Goal: Information Seeking & Learning: Learn about a topic

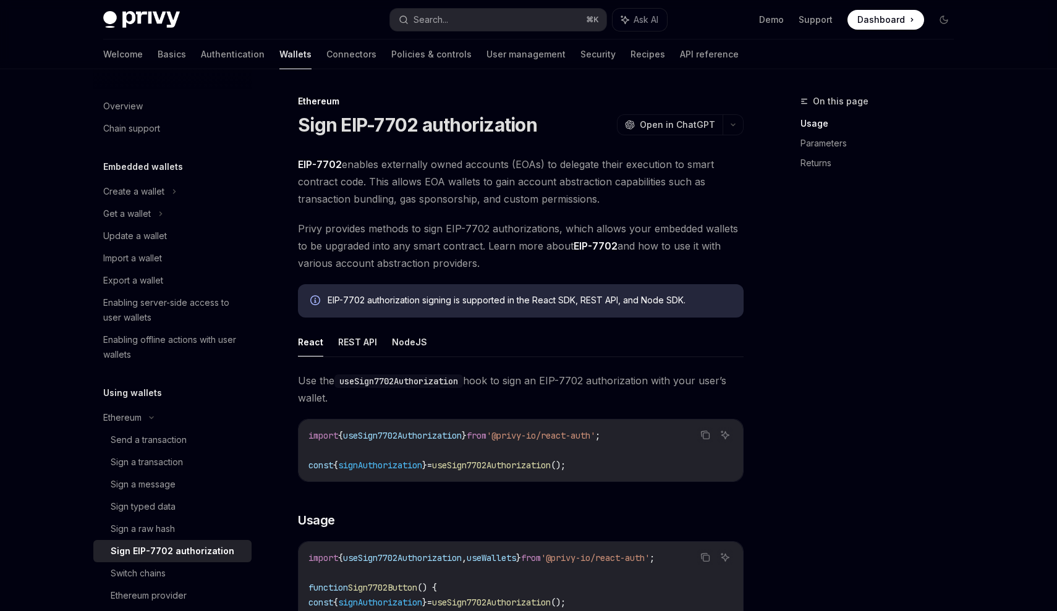
click at [869, 16] on span "Dashboard" at bounding box center [881, 20] width 48 height 12
click at [158, 55] on link "Basics" at bounding box center [172, 55] width 28 height 30
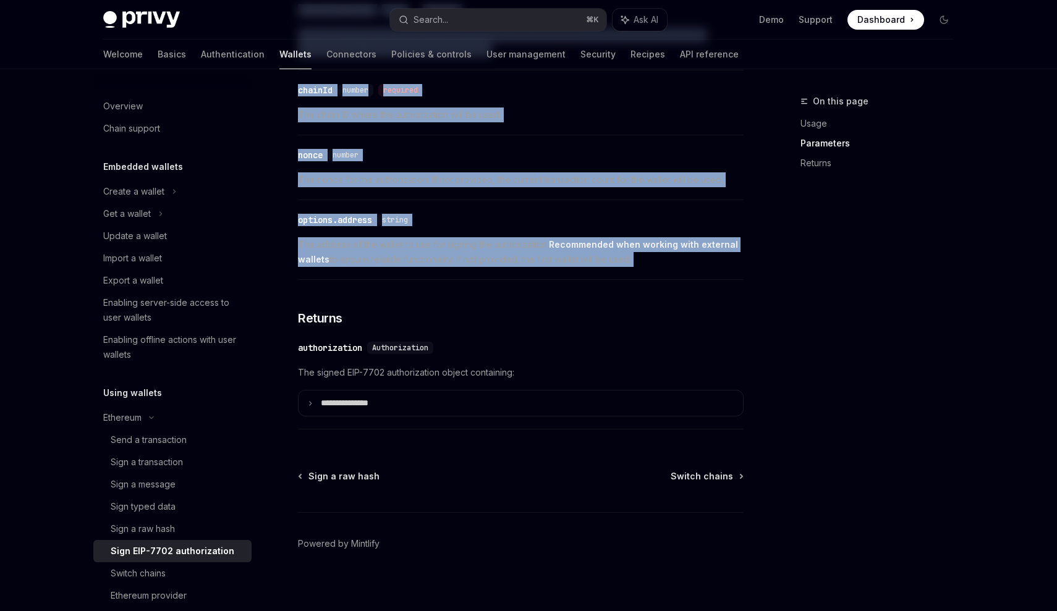
scroll to position [1047, 0]
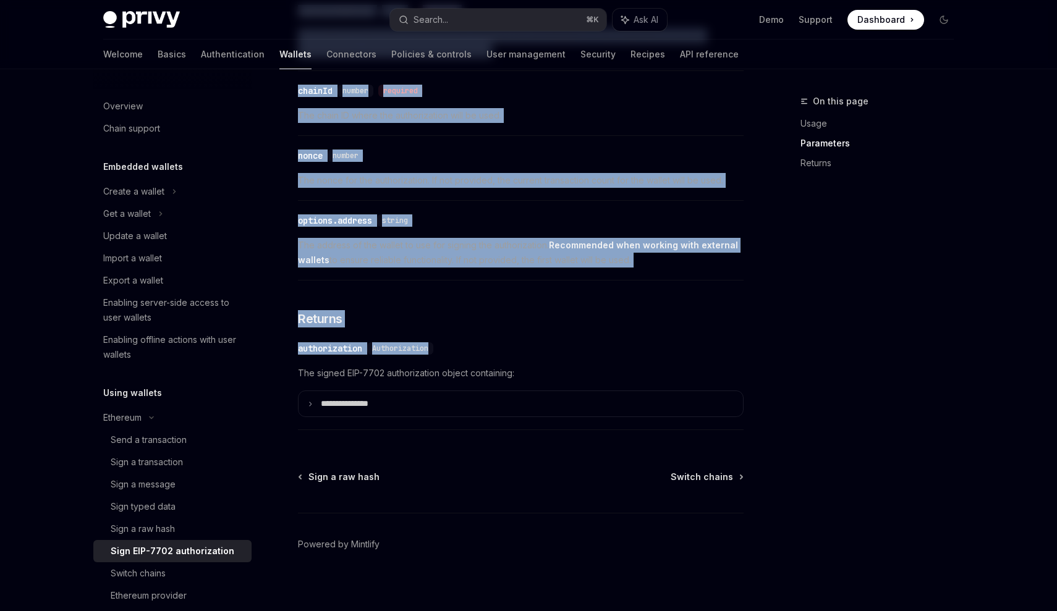
drag, startPoint x: 300, startPoint y: 93, endPoint x: 562, endPoint y: 355, distance: 370.9
copy div "Ethereum Sign EIP-7702 authorization OpenAI Open in ChatGPT OpenAI Open in Chat…"
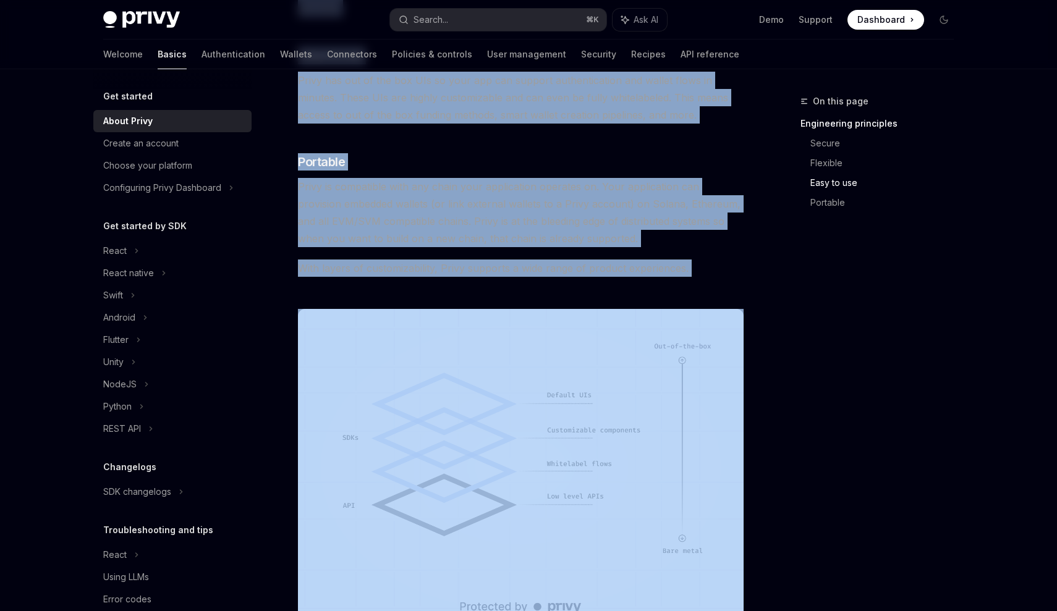
scroll to position [790, 0]
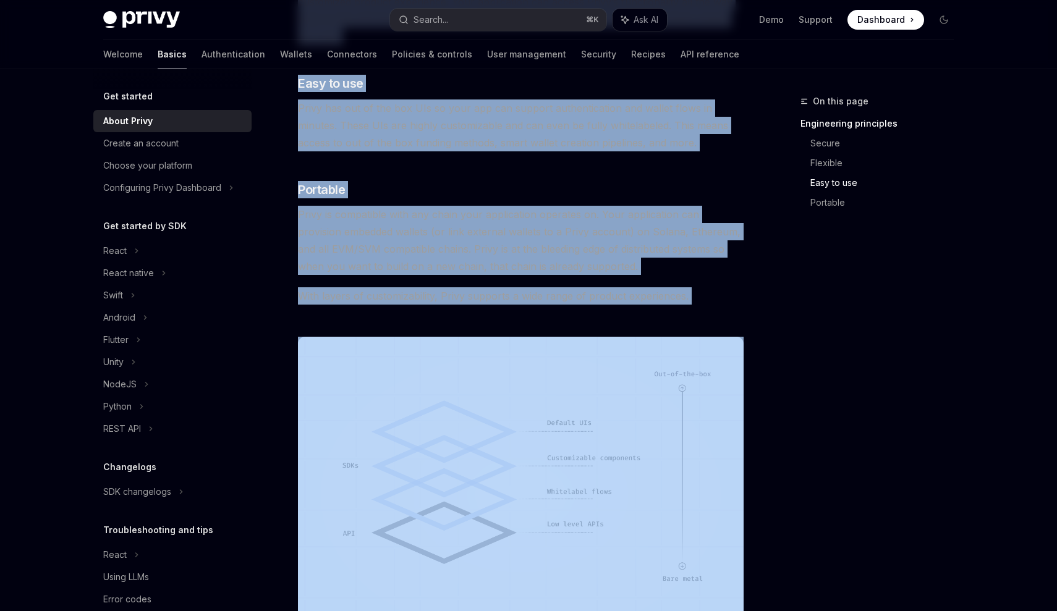
drag, startPoint x: 300, startPoint y: 104, endPoint x: 588, endPoint y: 369, distance: 391.3
click at [588, 369] on div "Get started About Privy OpenAI Open in ChatGPT OpenAI Open in ChatGPT Privy bui…" at bounding box center [405, 81] width 682 height 1554
copy div "Lor ipsumdo Sitam Conse AdipIS Elit se DoeiUSM TempOR Inci ut LaboREE Dolor mag…"
click at [478, 369] on img at bounding box center [520, 496] width 445 height 318
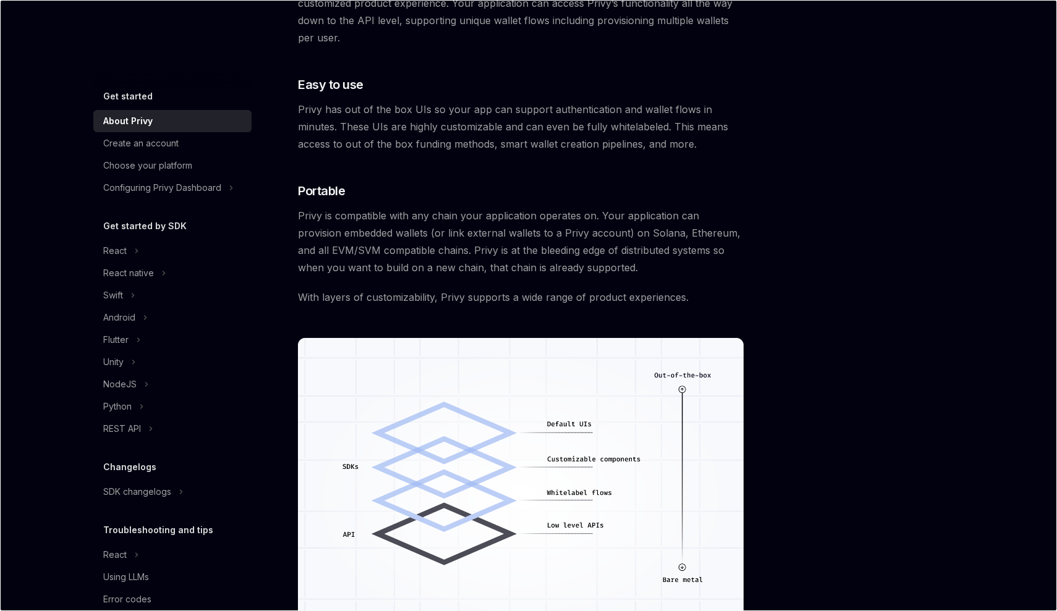
scroll to position [0, 0]
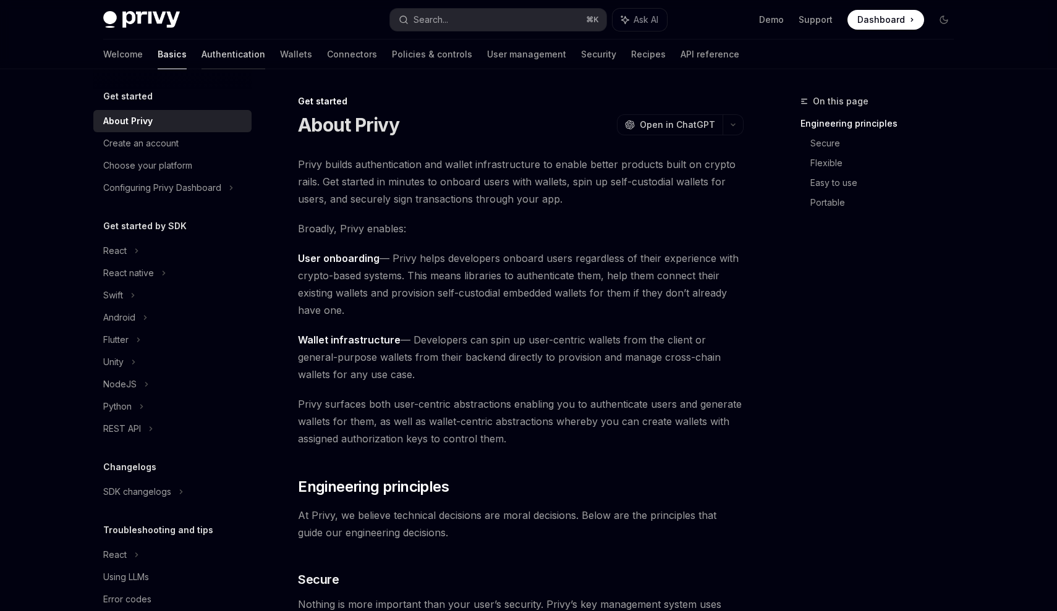
click at [201, 65] on link "Authentication" at bounding box center [233, 55] width 64 height 30
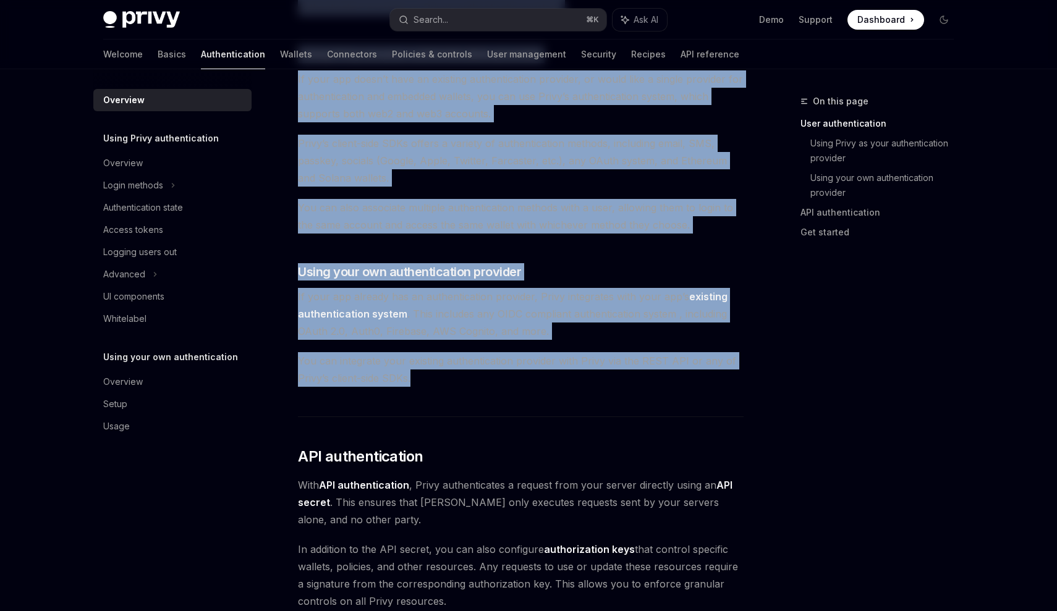
scroll to position [940, 0]
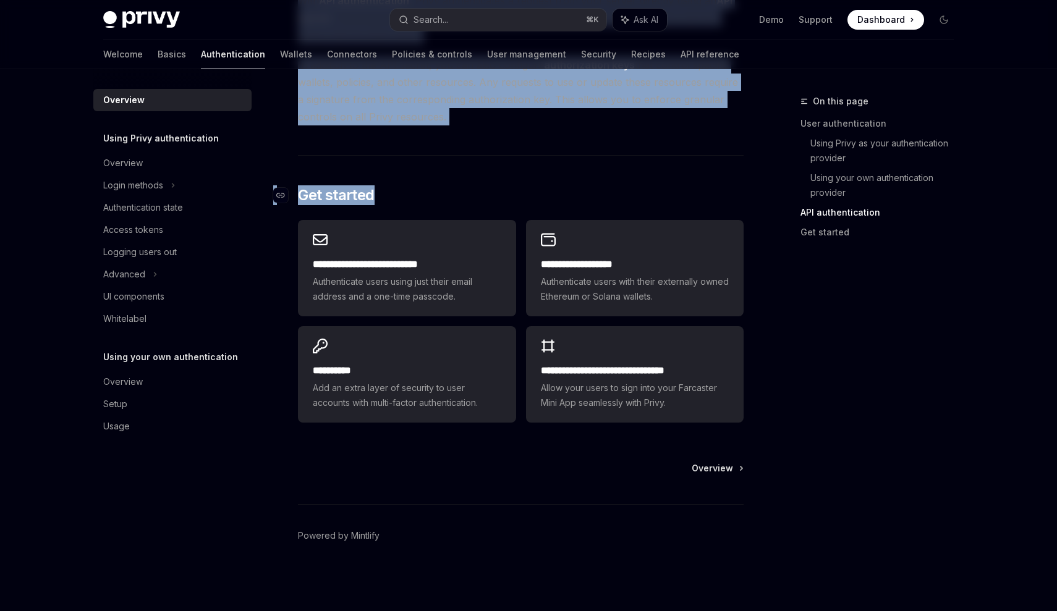
drag, startPoint x: 300, startPoint y: 109, endPoint x: 467, endPoint y: 198, distance: 189.9
copy div "Loremips DoloRS Amet co AdipISC ElitSE Doei te InciDID Utlab’e dolore magnaa en…"
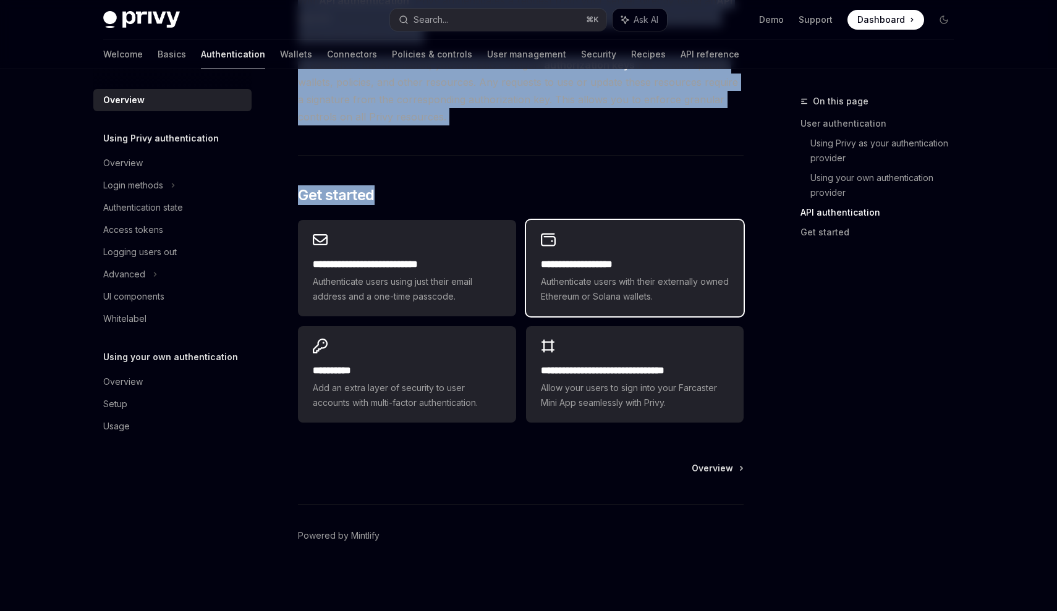
click at [602, 261] on h2 "**********" at bounding box center [635, 264] width 188 height 15
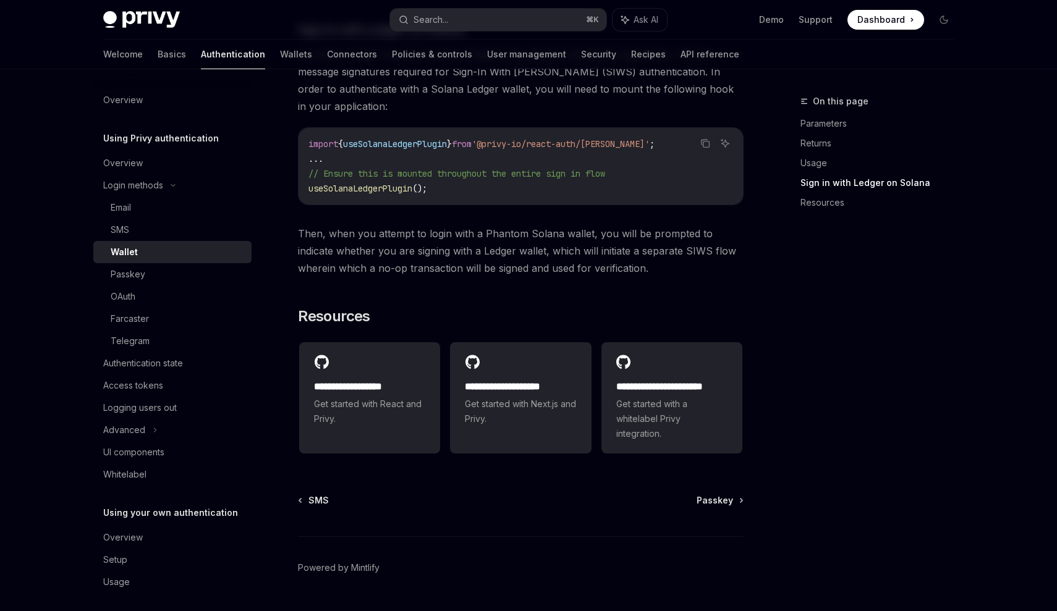
scroll to position [1186, 0]
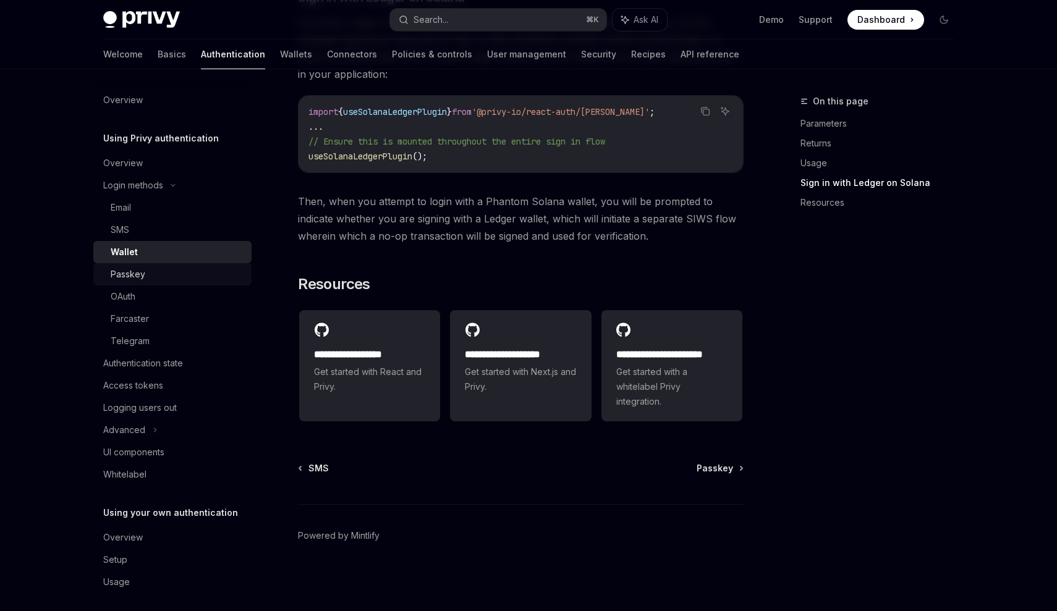
click at [141, 282] on link "Passkey" at bounding box center [172, 274] width 158 height 22
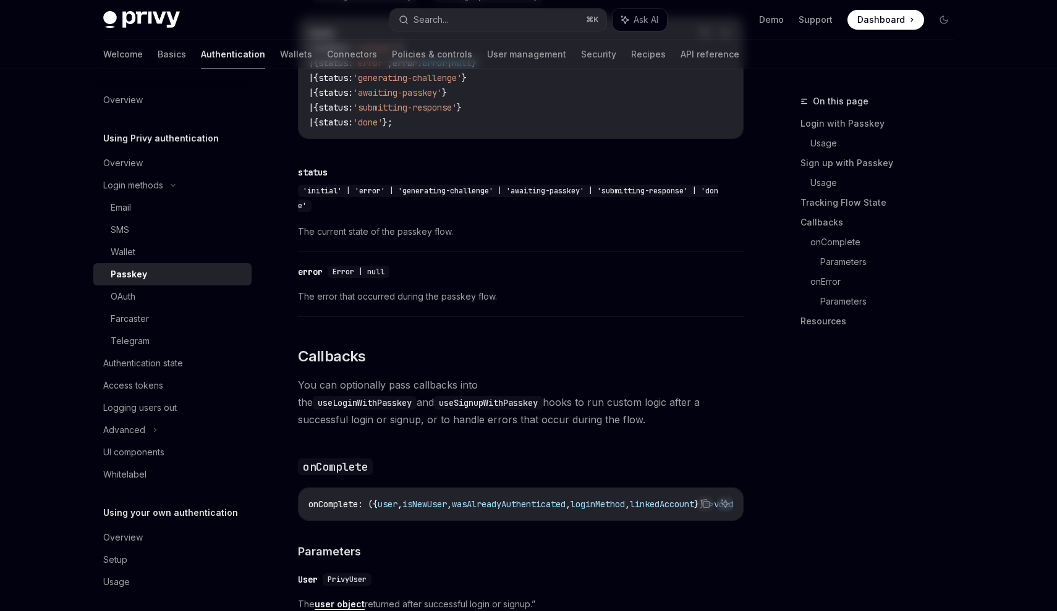
type textarea "*"
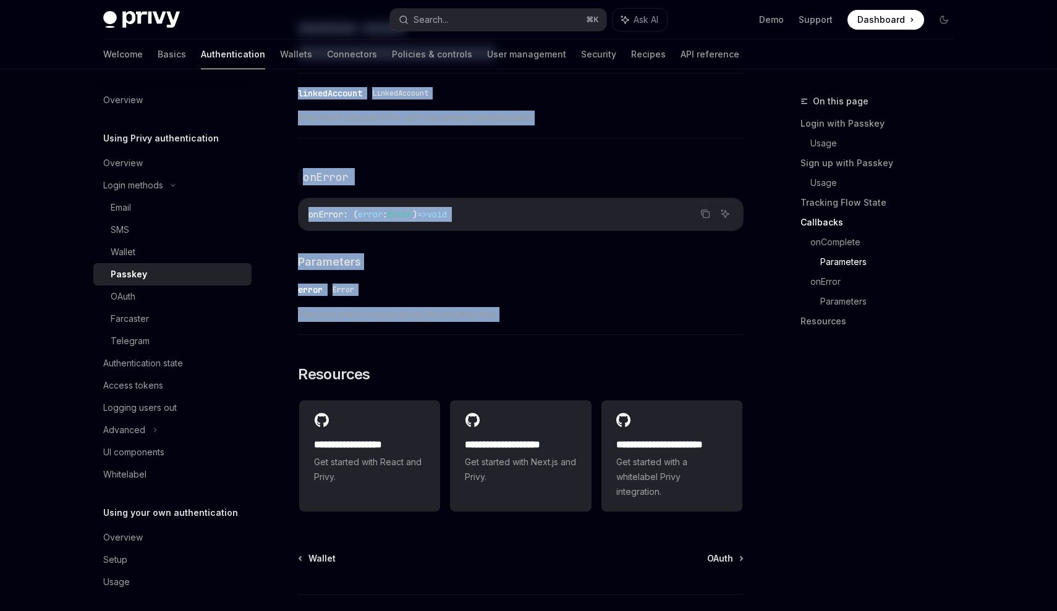
scroll to position [1933, 0]
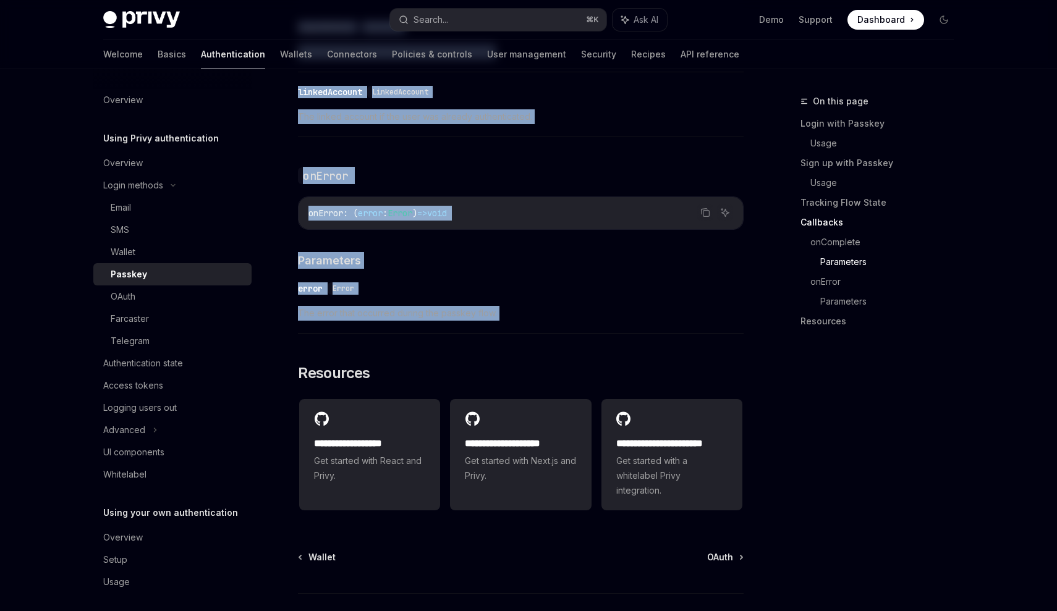
drag, startPoint x: 298, startPoint y: 120, endPoint x: 546, endPoint y: 341, distance: 331.3
copy div "Loremip DoloRS Amet co AdipISC ElitSE Doei te InciDID Utlab etdolo mag aliquae …"
click at [875, 22] on span "Dashboard" at bounding box center [881, 20] width 48 height 12
